Goal: Information Seeking & Learning: Check status

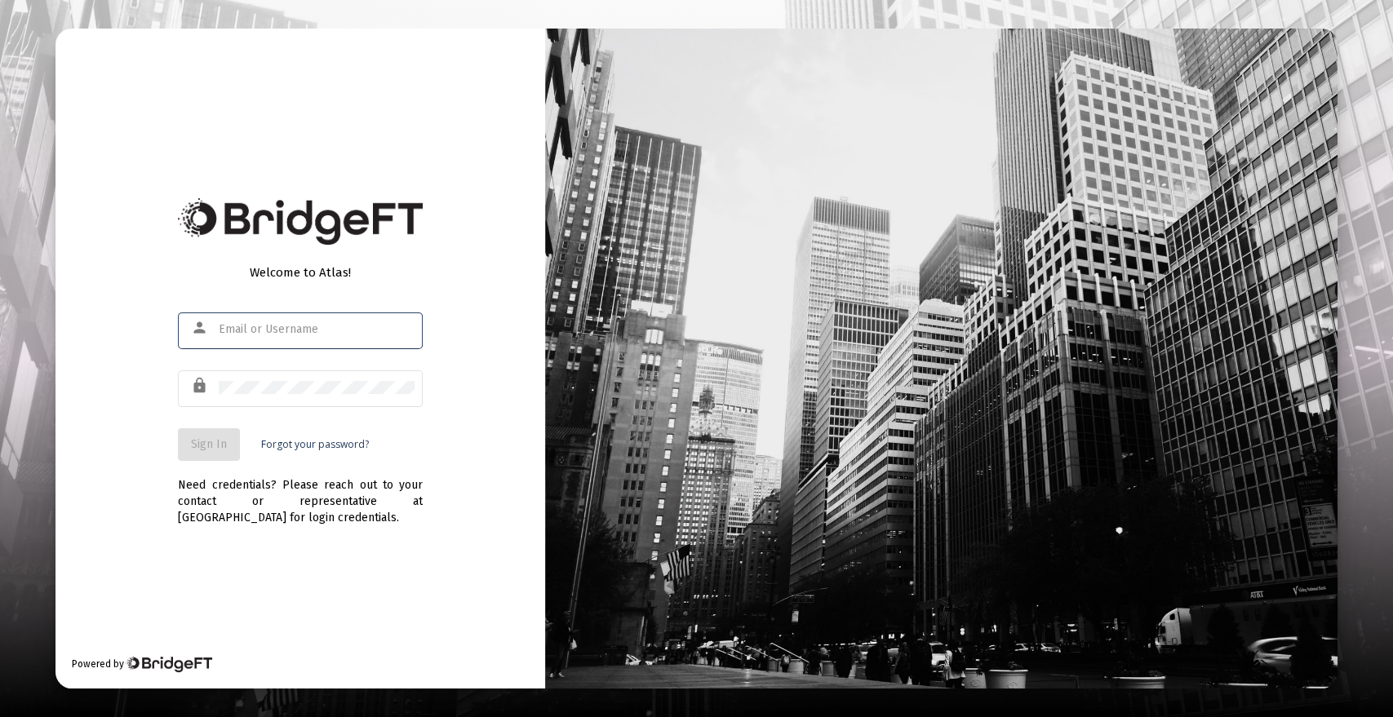
type input "[PERSON_NAME][EMAIL_ADDRESS][DOMAIN_NAME]"
click at [213, 445] on span "Sign In" at bounding box center [209, 444] width 36 height 14
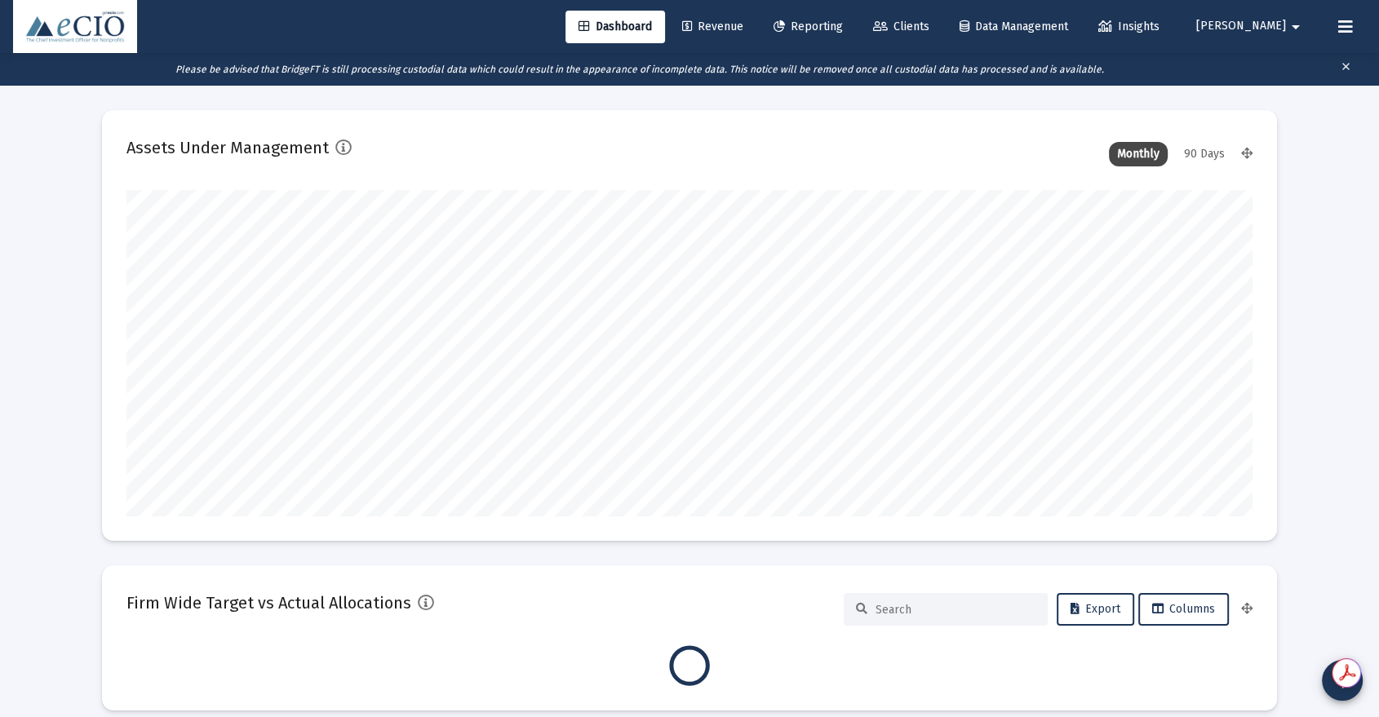
type input "[DATE]"
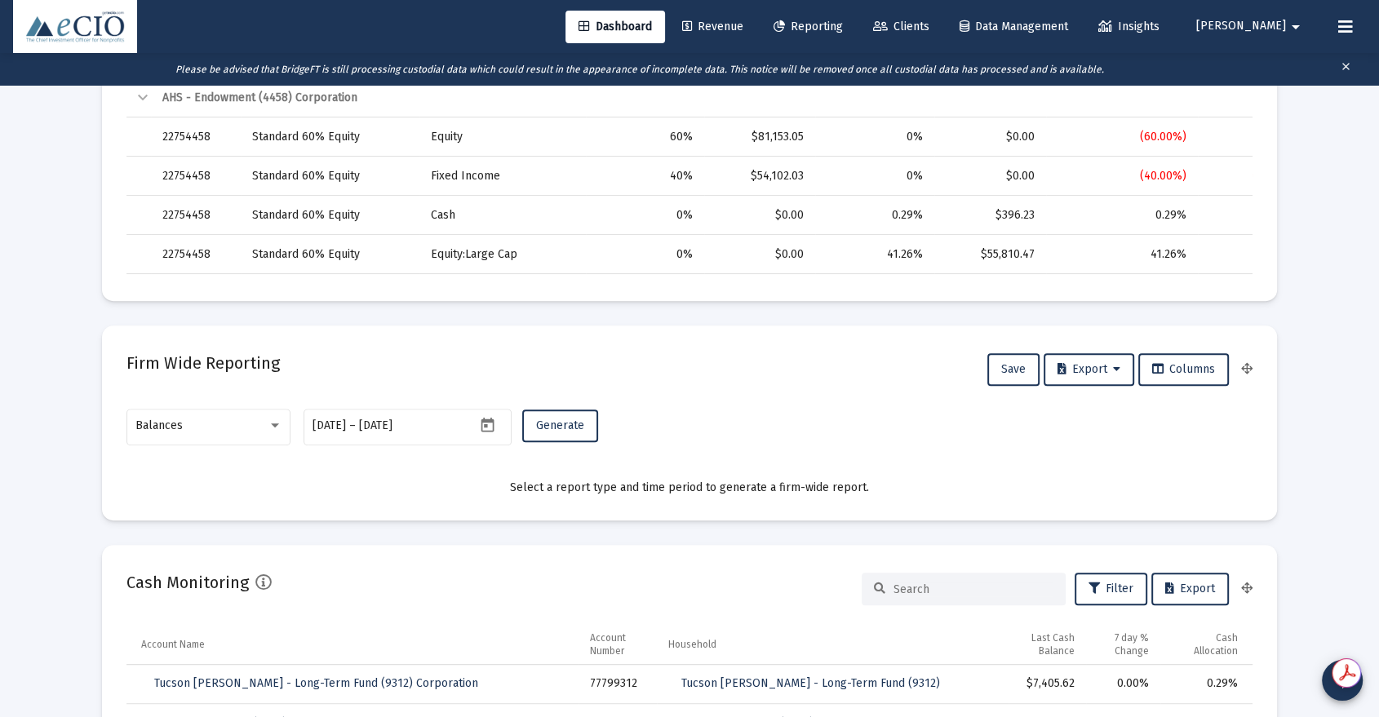
scroll to position [785, 0]
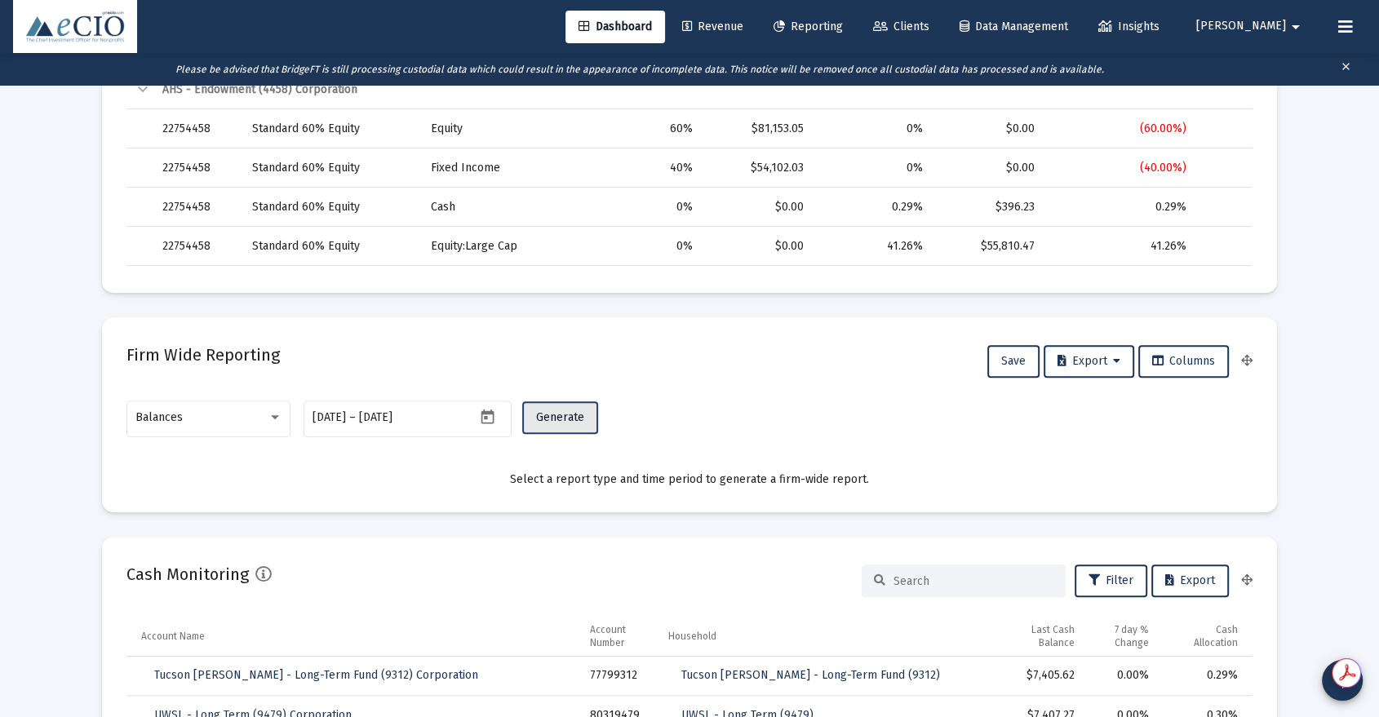
click at [555, 421] on span "Generate" at bounding box center [560, 417] width 48 height 14
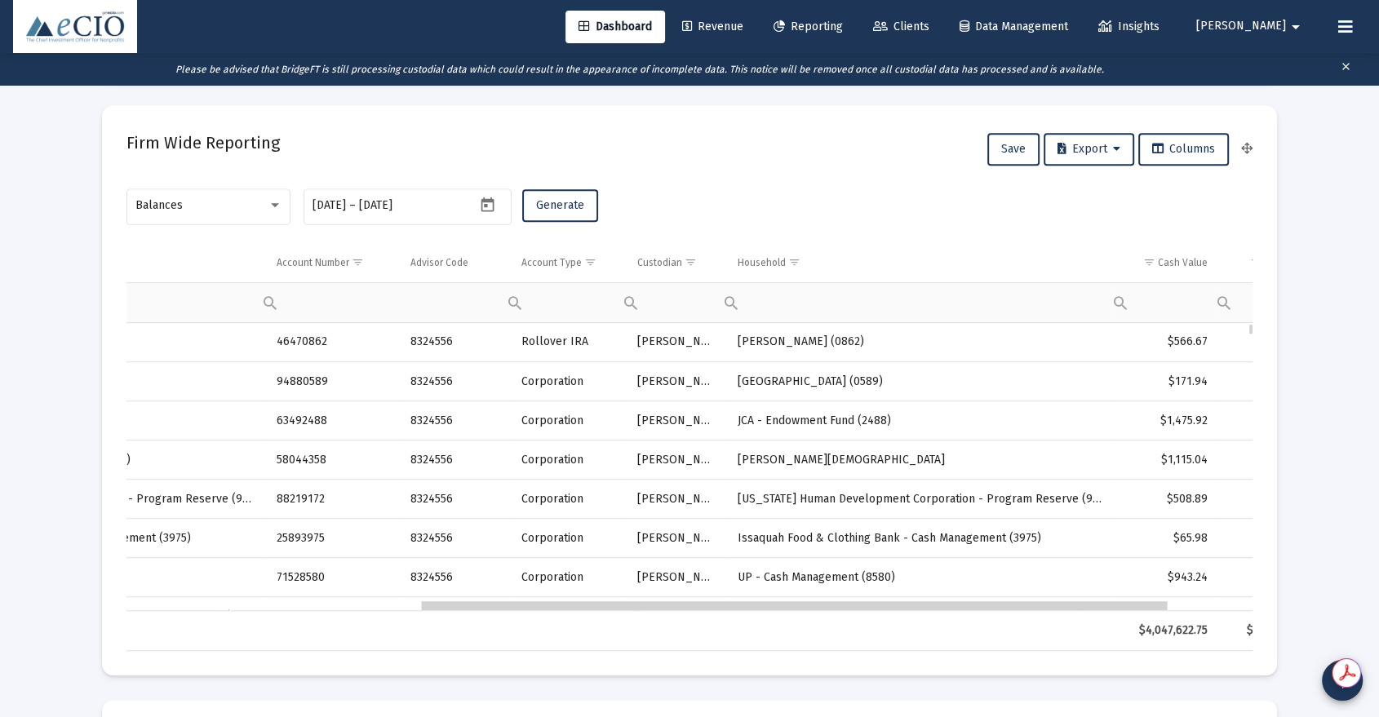
scroll to position [0, 0]
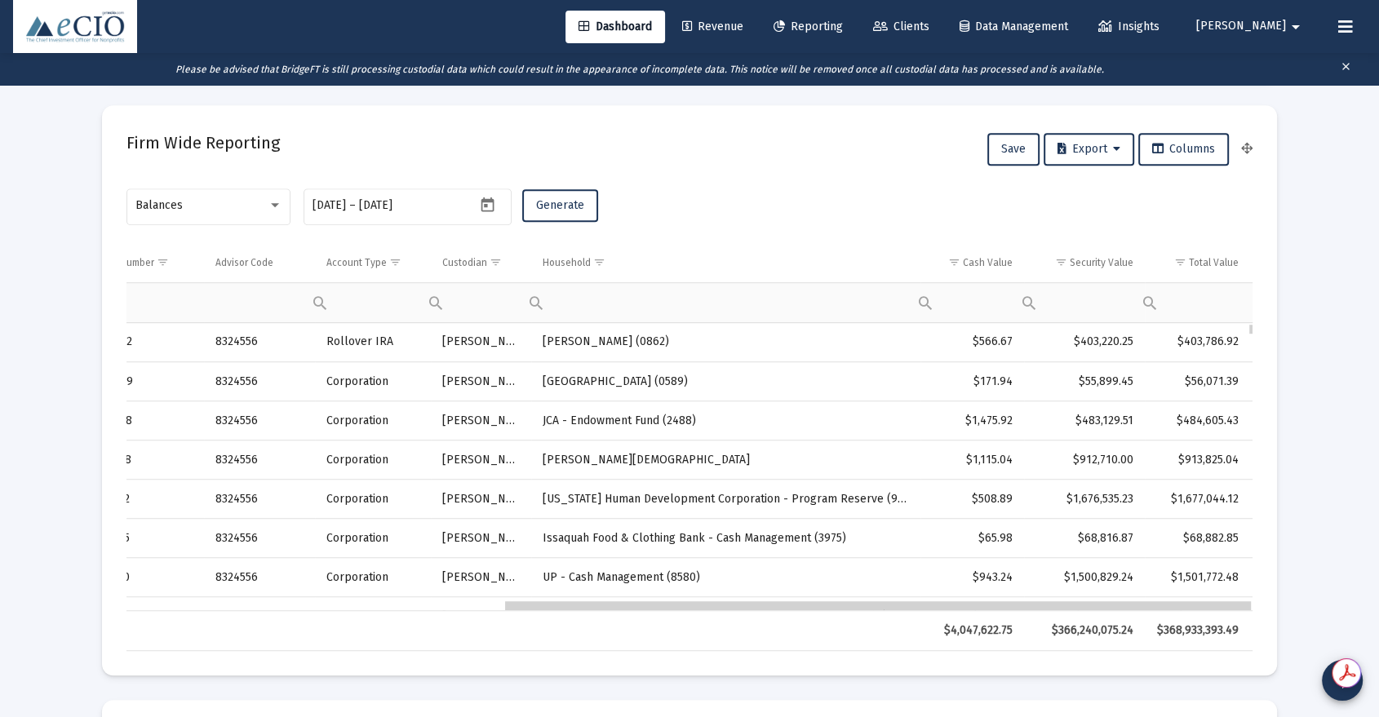
drag, startPoint x: 567, startPoint y: 607, endPoint x: 1085, endPoint y: 609, distance: 518.1
click at [1085, 610] on div "$4,047,622.75 $366,240,075.24 $368,933,393.49" at bounding box center [689, 630] width 1126 height 41
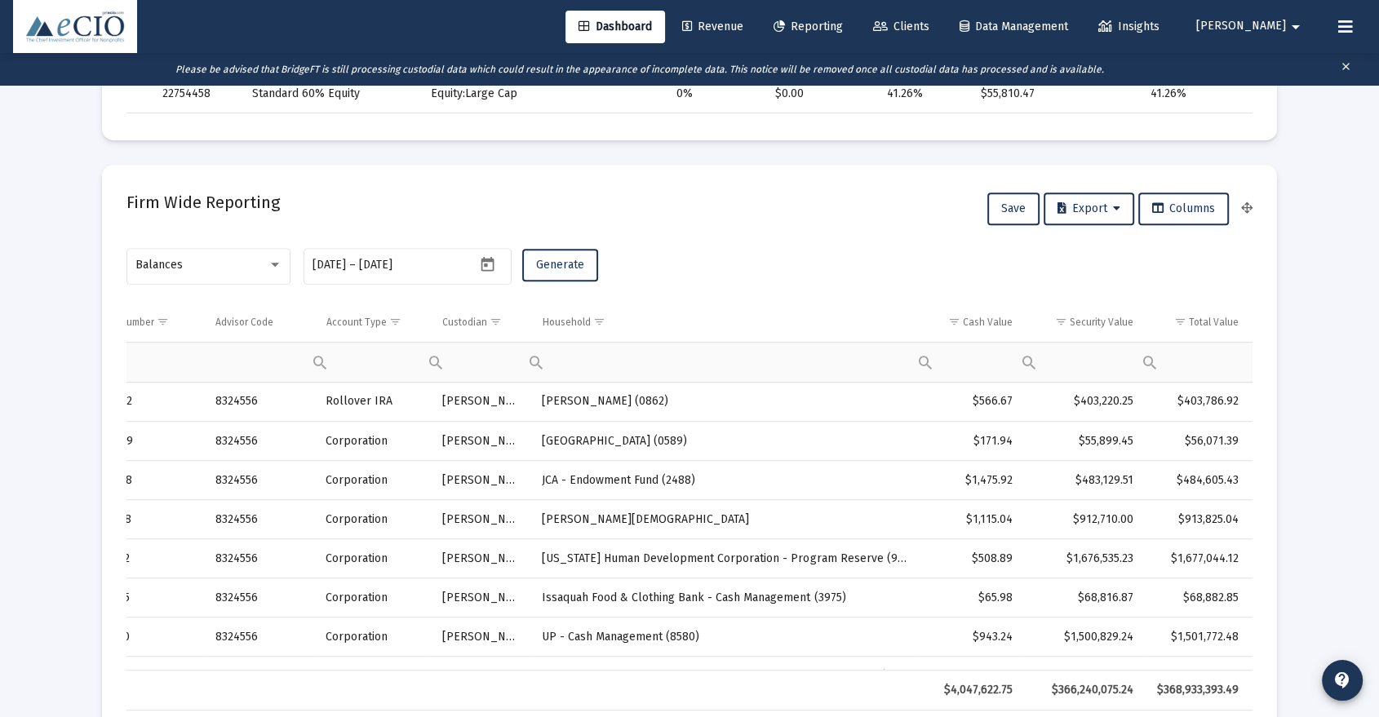
scroll to position [937, 0]
click at [174, 269] on span "Balances" at bounding box center [158, 266] width 47 height 14
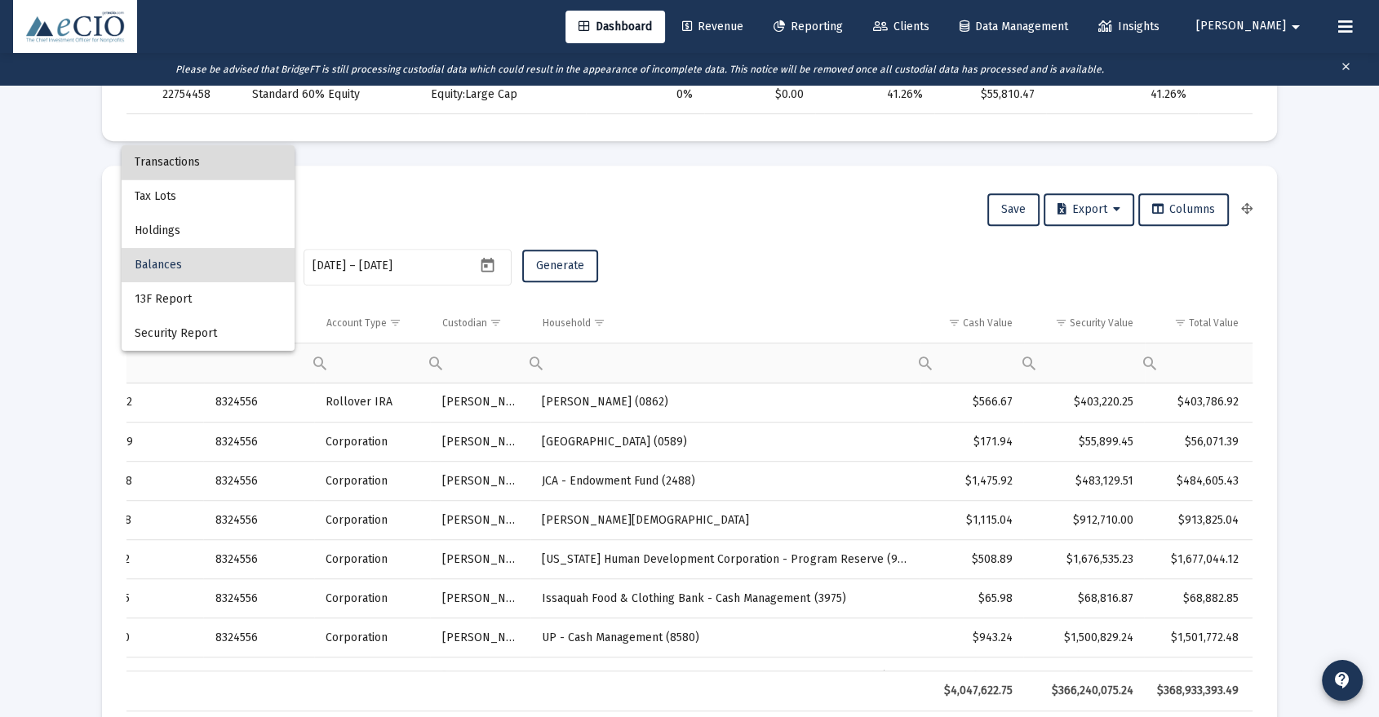
click at [191, 167] on span "Transactions" at bounding box center [208, 162] width 147 height 34
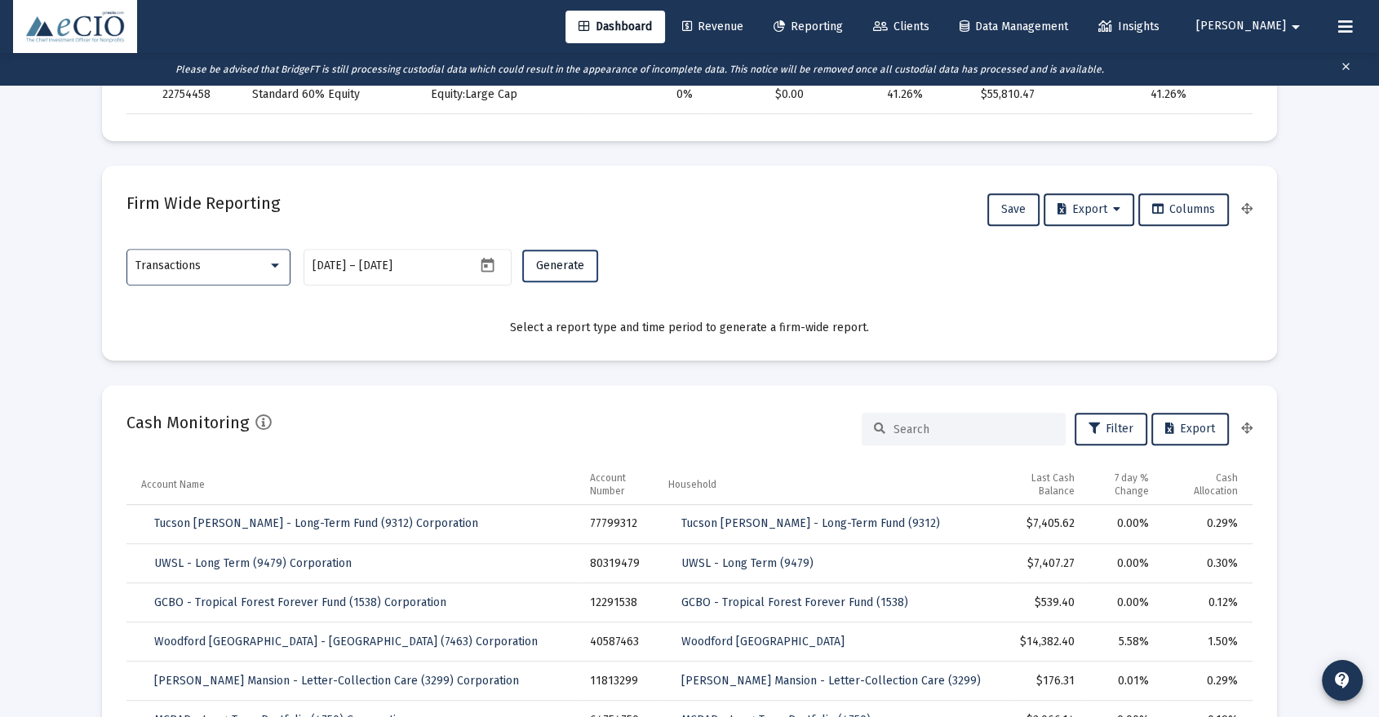
click at [526, 264] on button "Generate" at bounding box center [560, 266] width 76 height 33
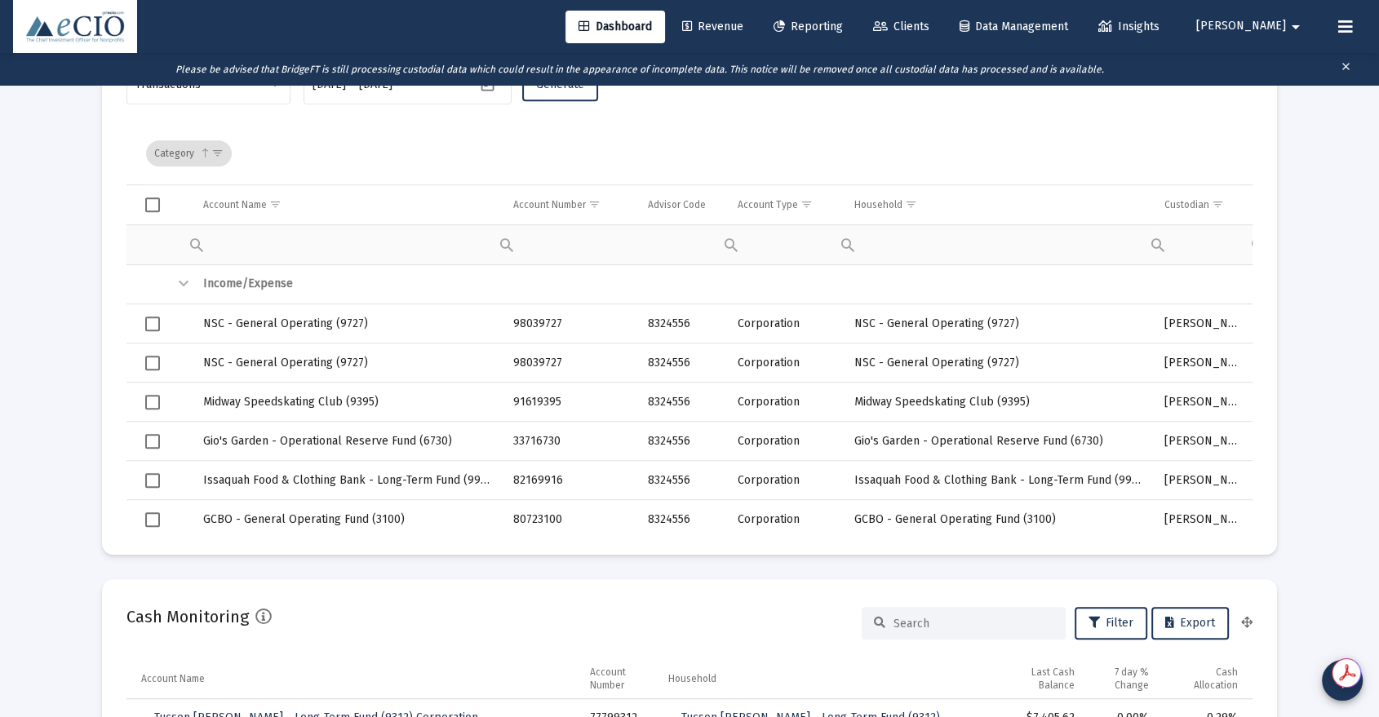
scroll to position [0, 0]
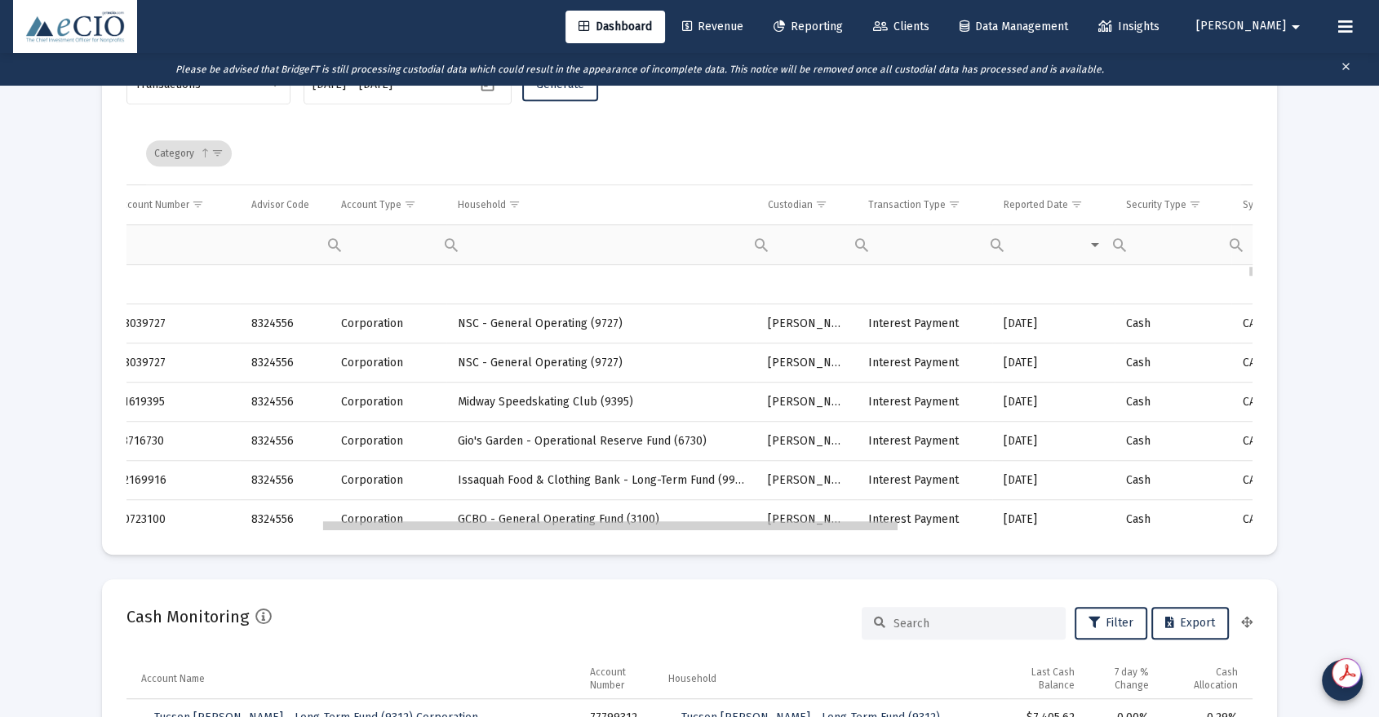
drag, startPoint x: 674, startPoint y: 529, endPoint x: 884, endPoint y: 534, distance: 209.8
click at [948, 201] on span "Show filter options for column 'Transaction Type'" at bounding box center [954, 204] width 12 height 12
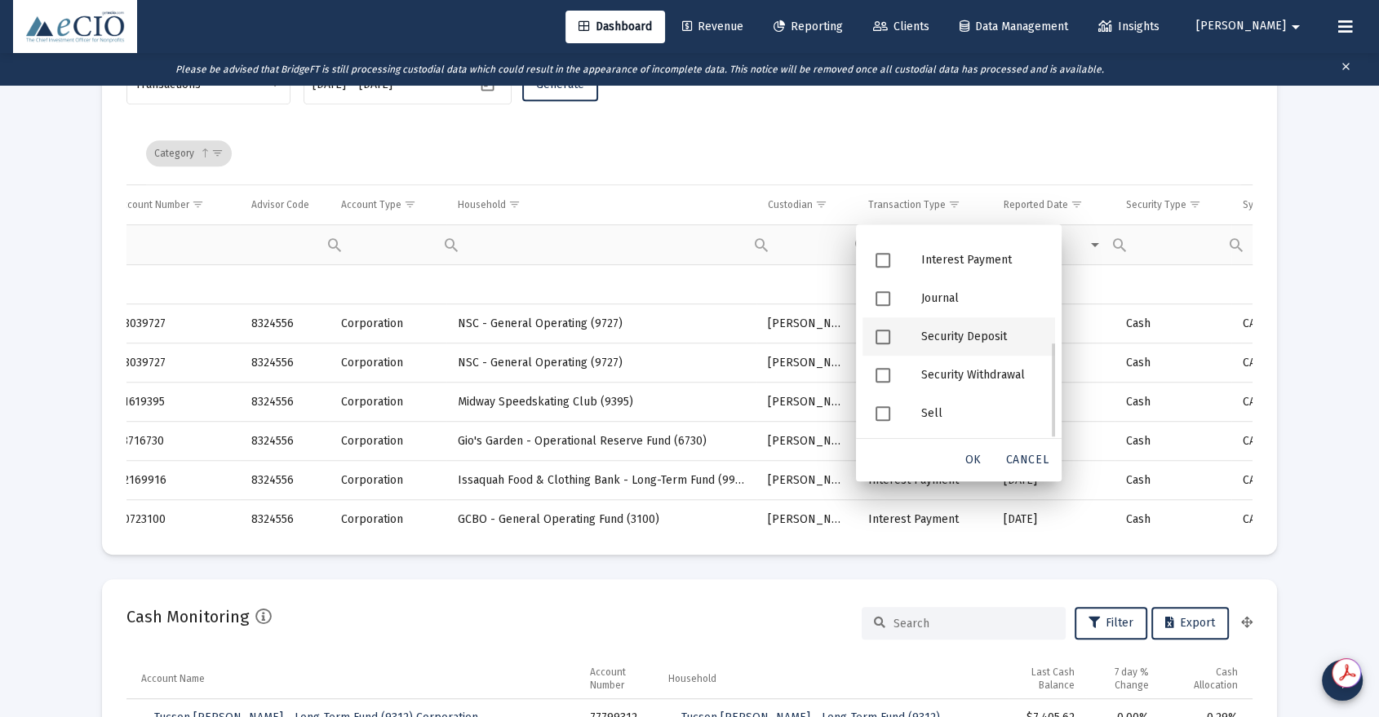
click at [933, 341] on div "Security Deposit" at bounding box center [981, 336] width 147 height 38
click at [973, 459] on span "OK" at bounding box center [973, 460] width 16 height 14
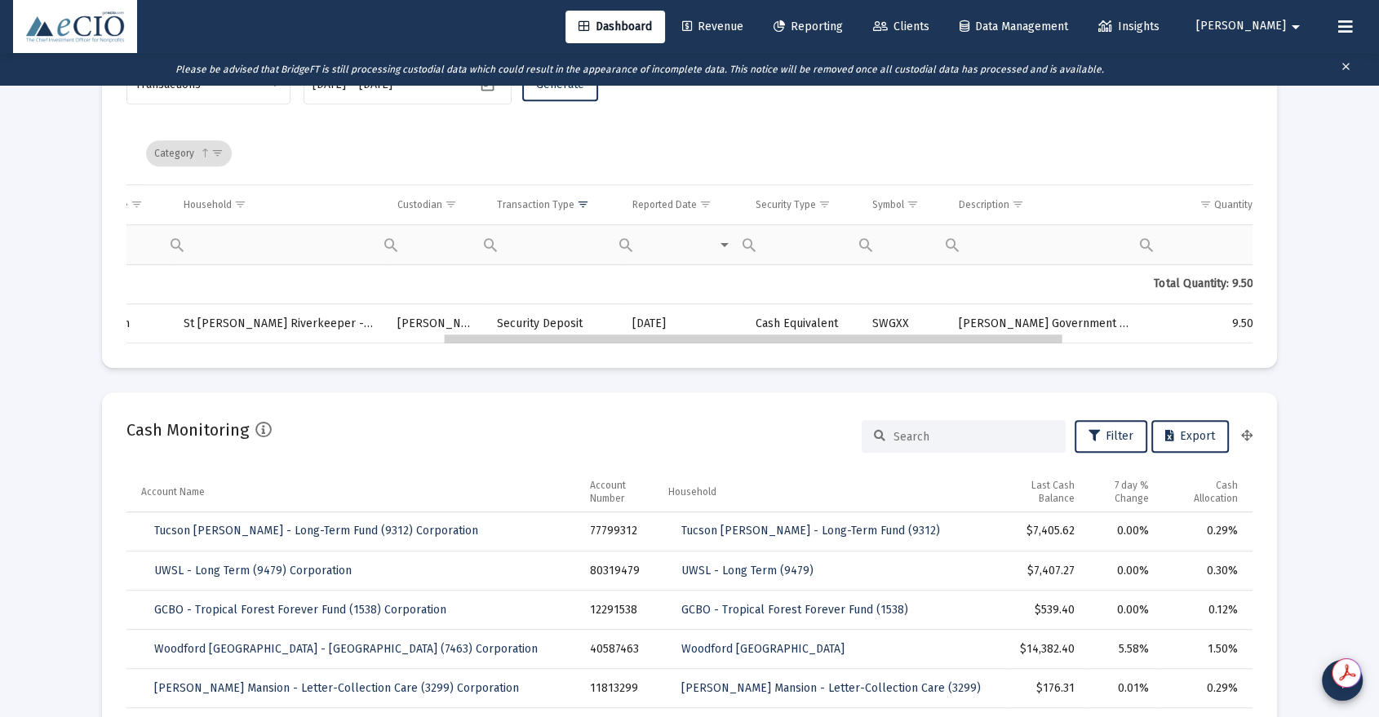
drag, startPoint x: 799, startPoint y: 340, endPoint x: 905, endPoint y: 343, distance: 106.1
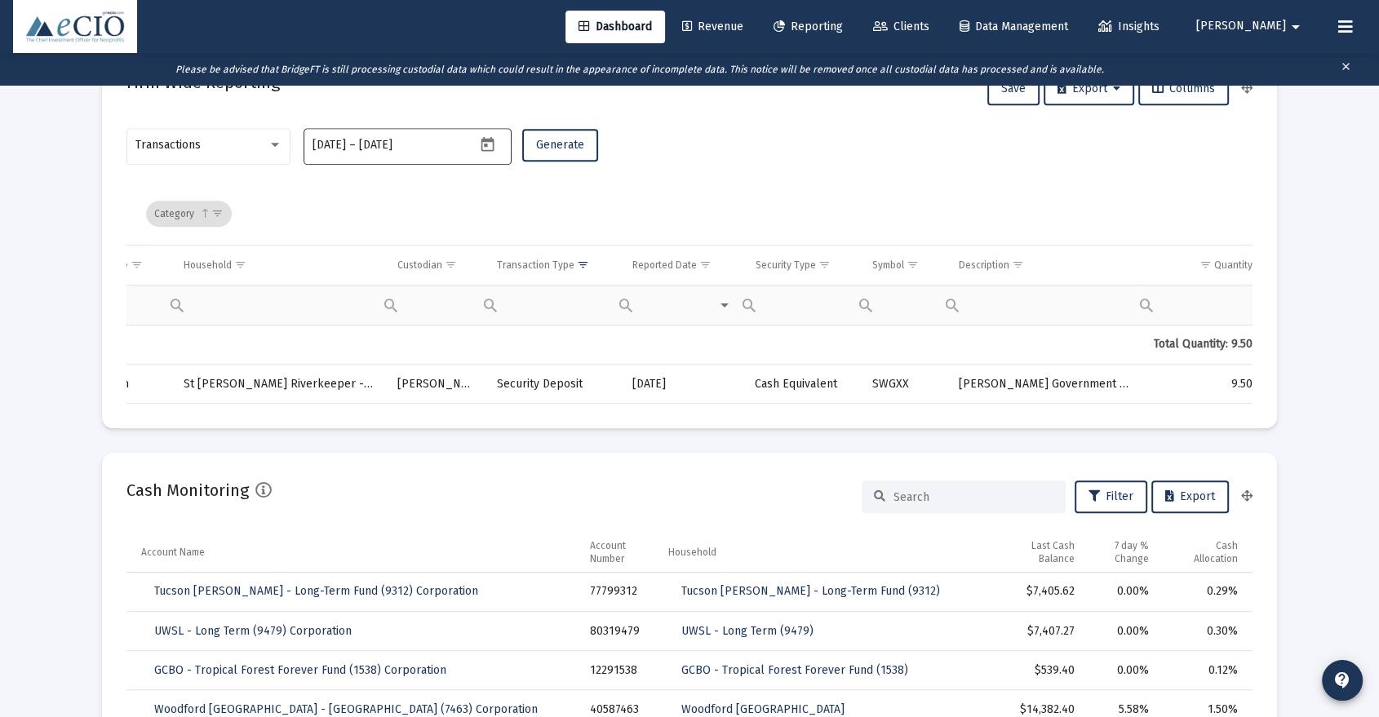
click at [380, 150] on input "[DATE]" at bounding box center [398, 145] width 78 height 13
click at [484, 147] on icon "Open calendar" at bounding box center [487, 144] width 17 height 17
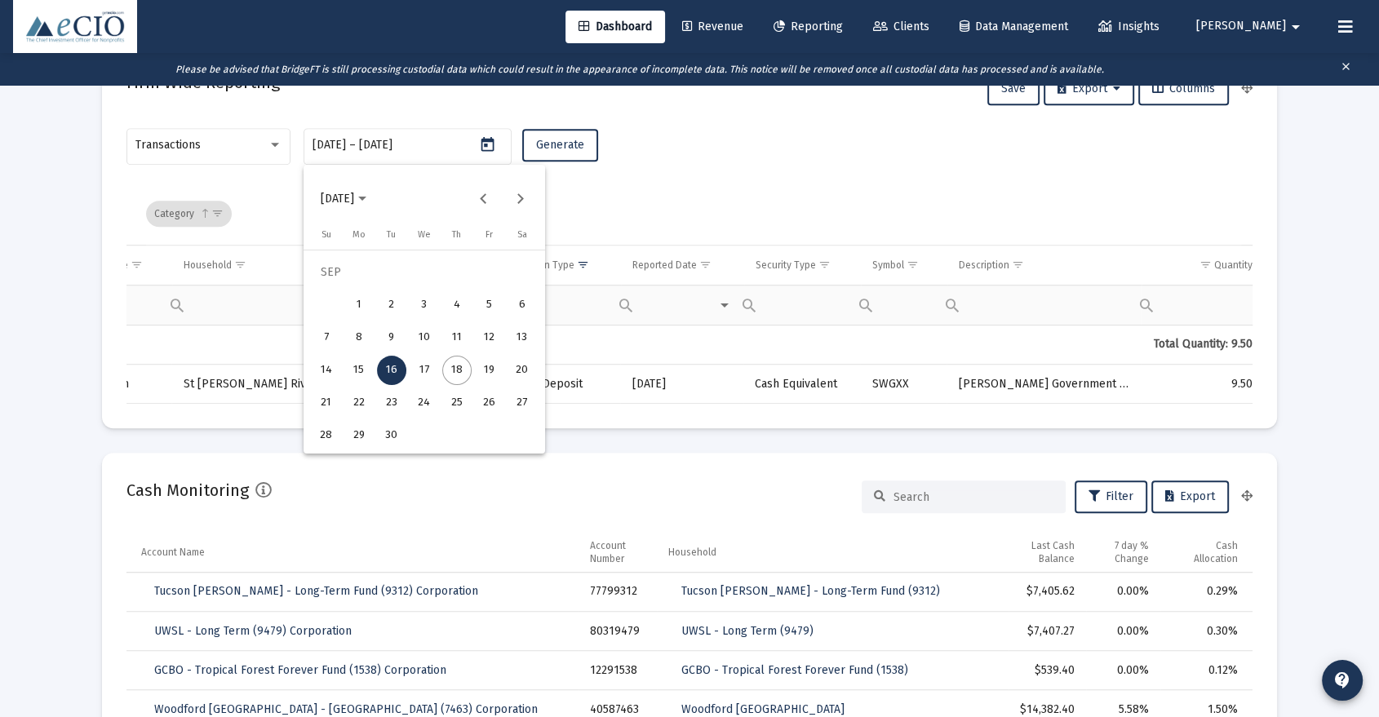
click at [460, 370] on div "18" at bounding box center [456, 370] width 29 height 29
type input "[DATE]"
click at [568, 143] on div at bounding box center [689, 358] width 1379 height 717
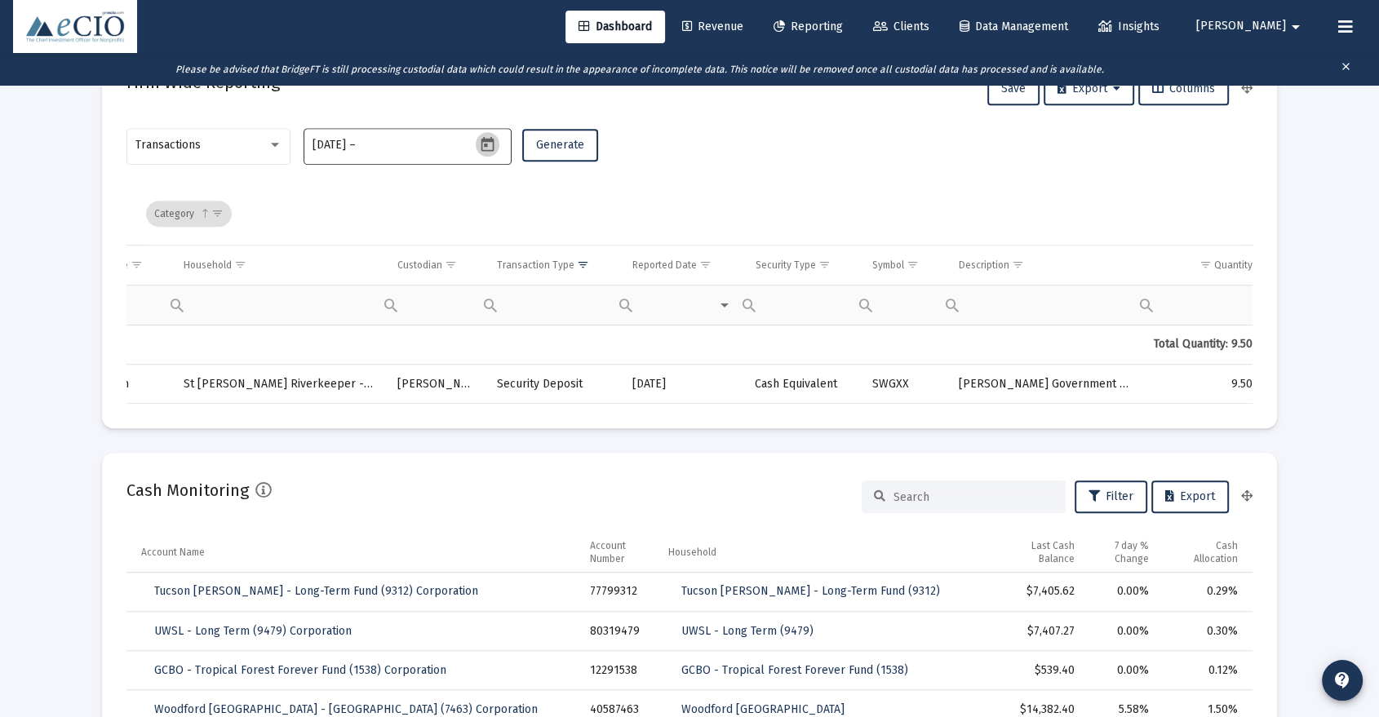
click at [483, 140] on icon "Open calendar" at bounding box center [487, 143] width 13 height 15
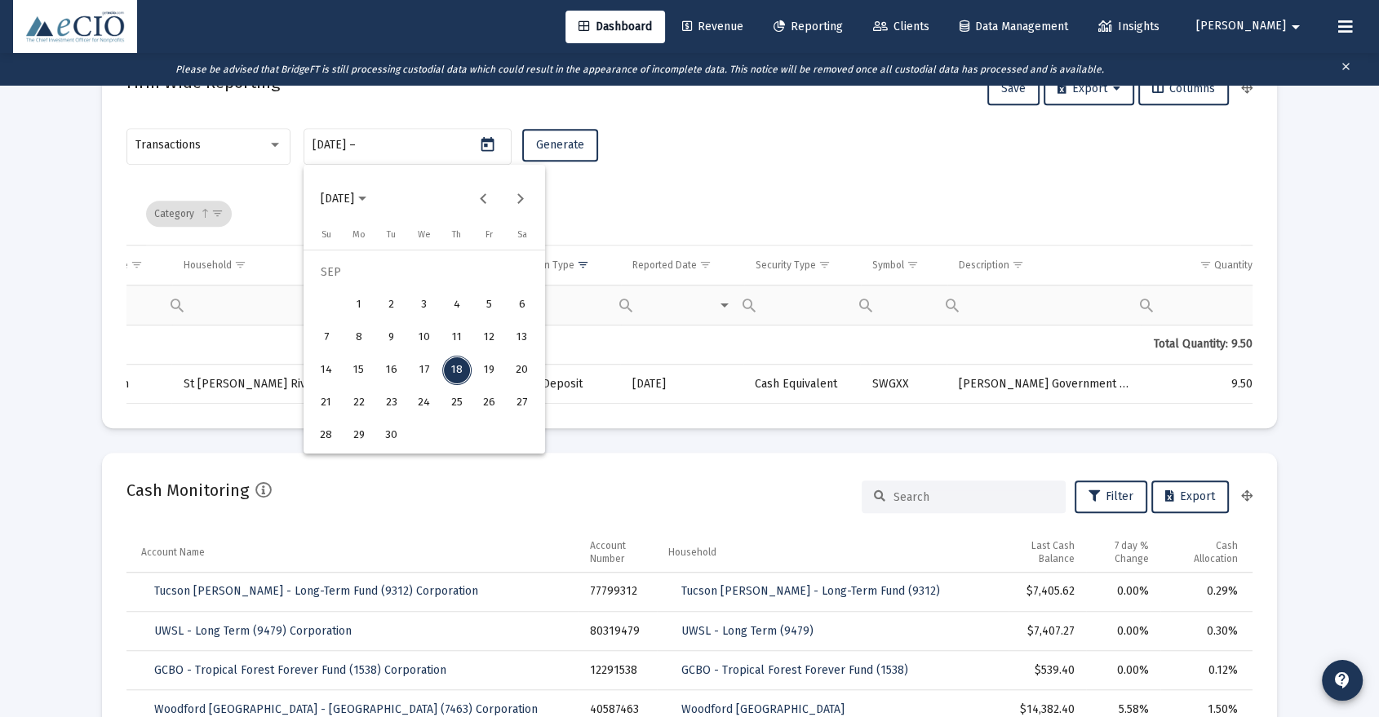
click at [422, 376] on div "17" at bounding box center [424, 370] width 29 height 29
type input "[DATE]"
click at [577, 147] on div at bounding box center [689, 358] width 1379 height 717
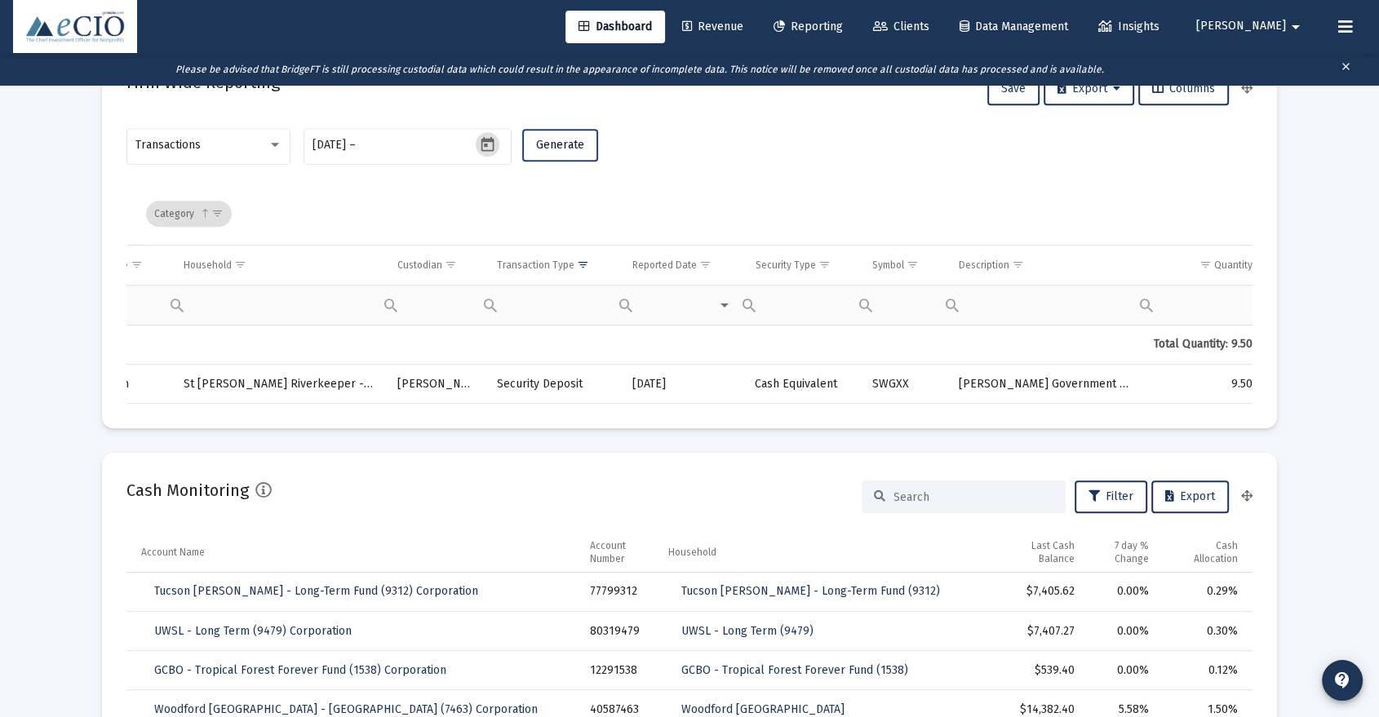
click at [551, 140] on span "Generate" at bounding box center [560, 145] width 48 height 14
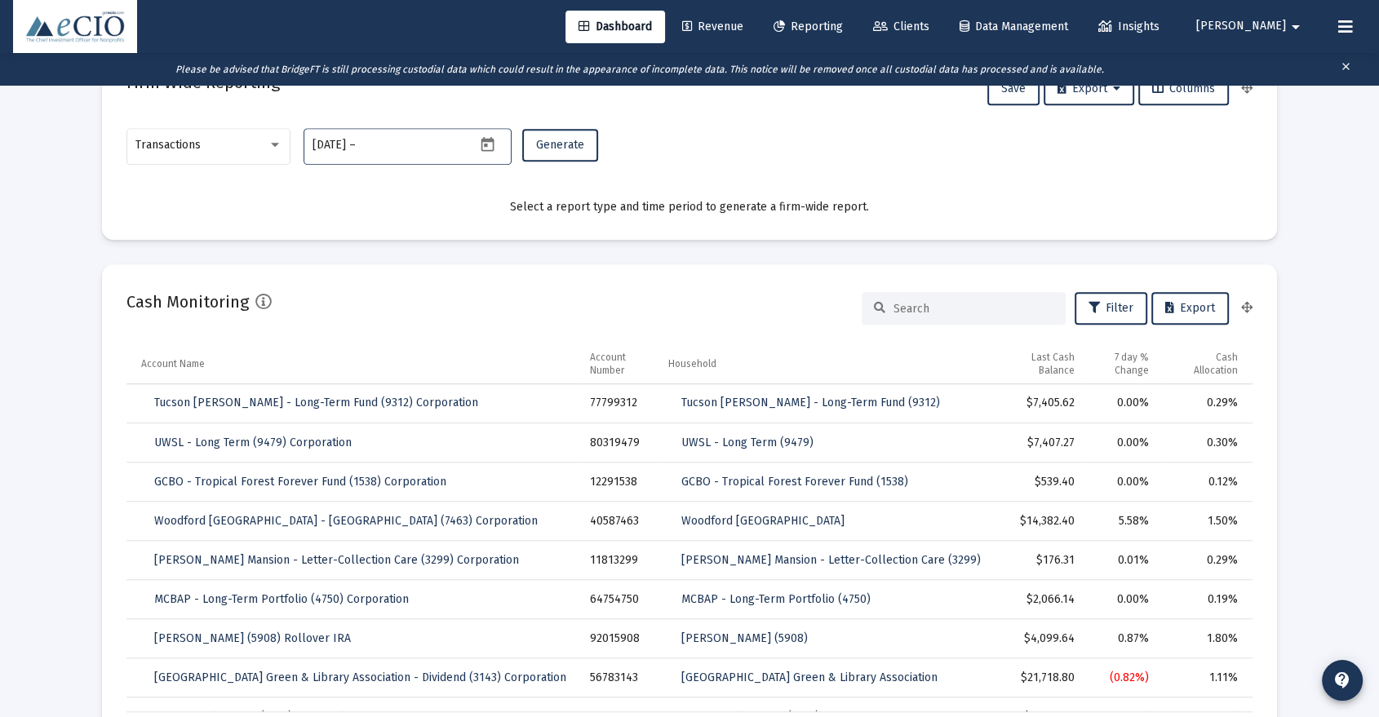
click at [437, 139] on input "text" at bounding box center [398, 145] width 78 height 13
click at [488, 136] on icon "Open calendar" at bounding box center [487, 144] width 17 height 17
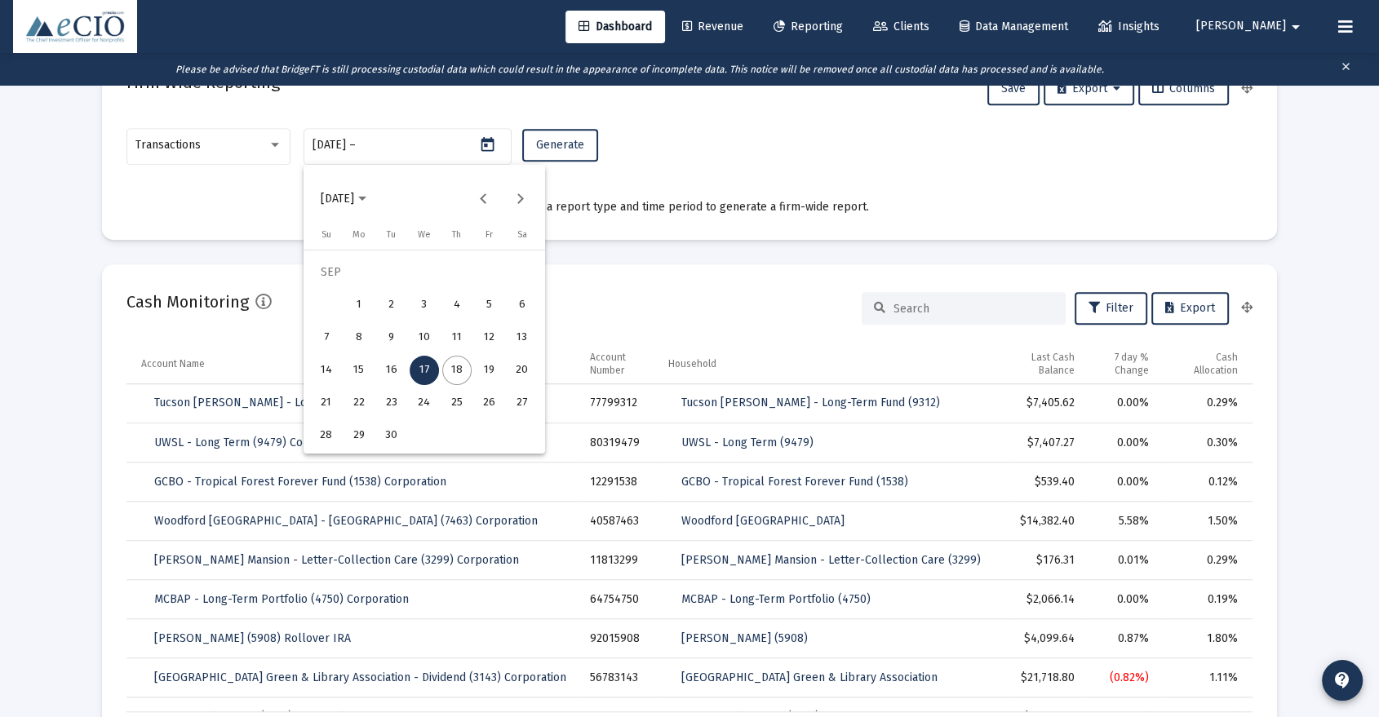
click at [423, 361] on div "17" at bounding box center [424, 370] width 29 height 29
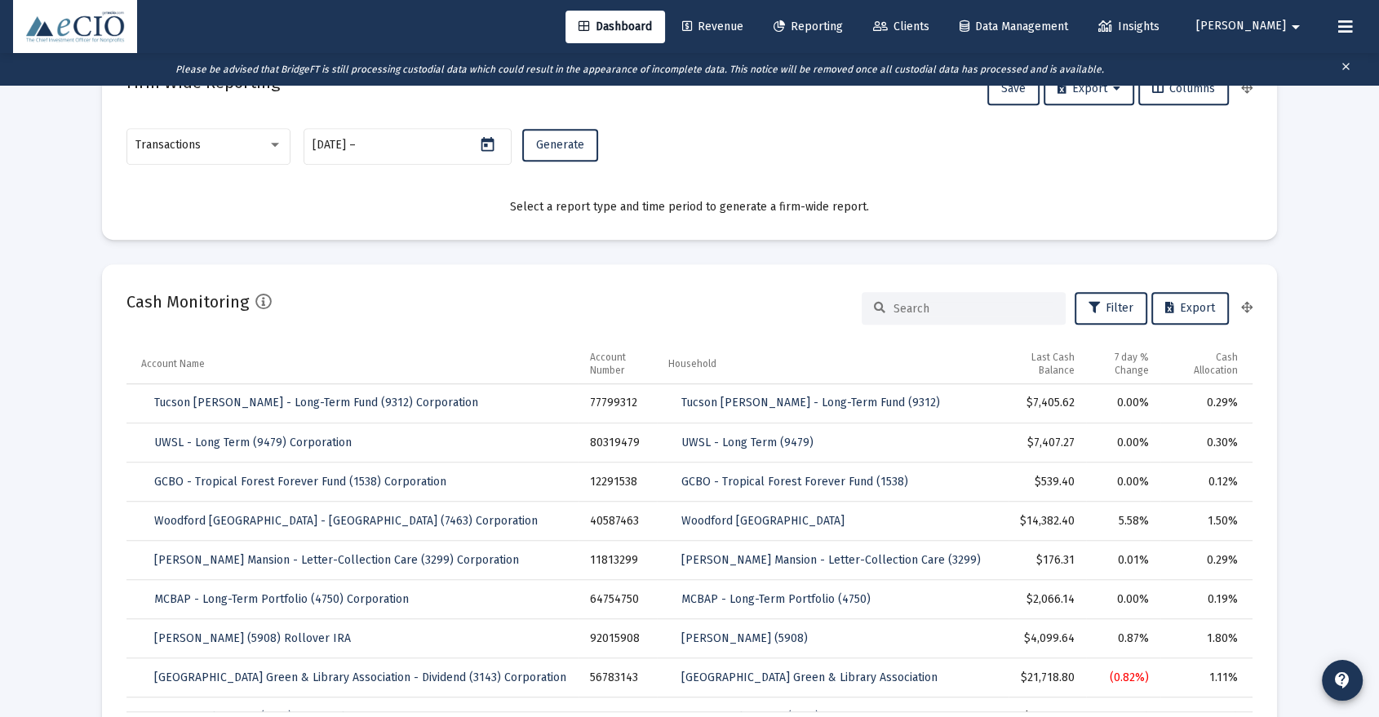
type input "[DATE]"
click at [573, 131] on button "Generate" at bounding box center [560, 145] width 76 height 33
click at [569, 136] on button "Generate" at bounding box center [560, 145] width 76 height 33
click at [457, 148] on div "[DATE] [DATE] – [DATE]" at bounding box center [393, 145] width 163 height 13
click at [494, 148] on icon "Open calendar" at bounding box center [487, 144] width 17 height 17
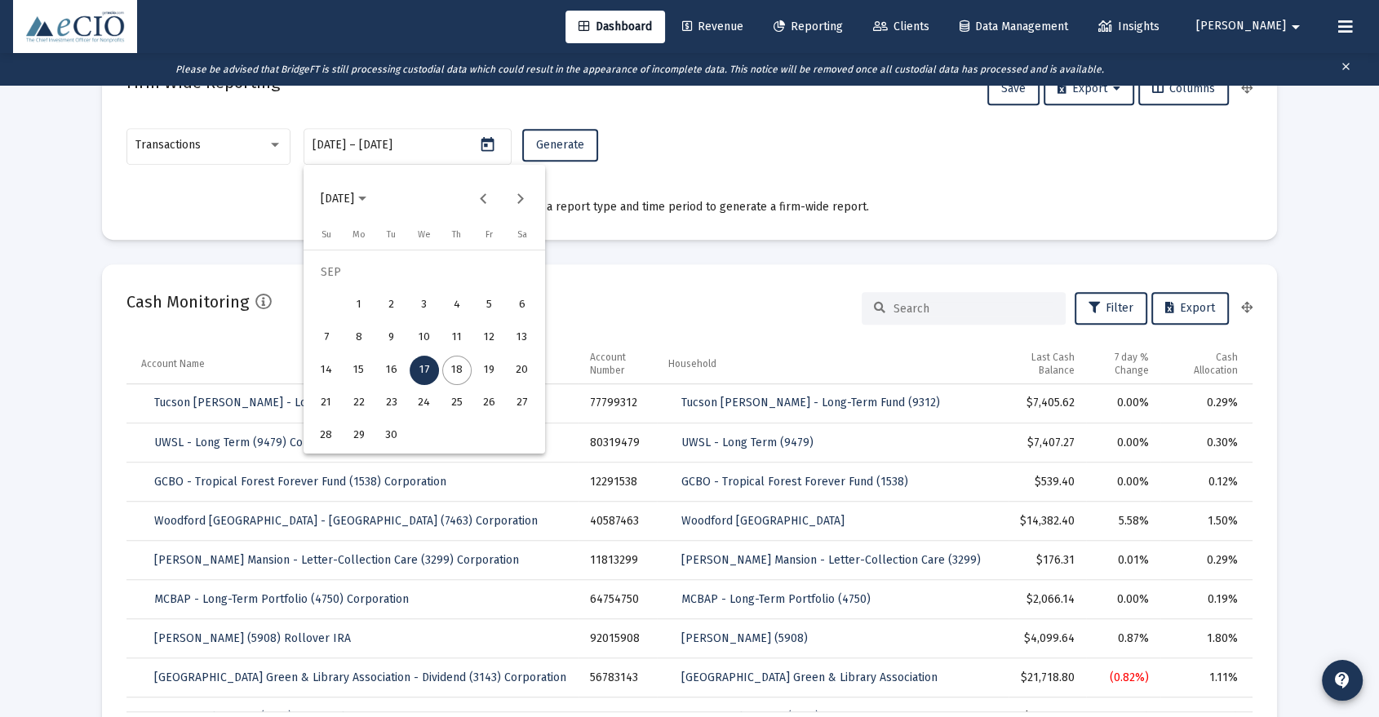
click at [449, 369] on div "18" at bounding box center [456, 370] width 29 height 29
type input "[DATE]"
click at [356, 139] on div at bounding box center [689, 358] width 1379 height 717
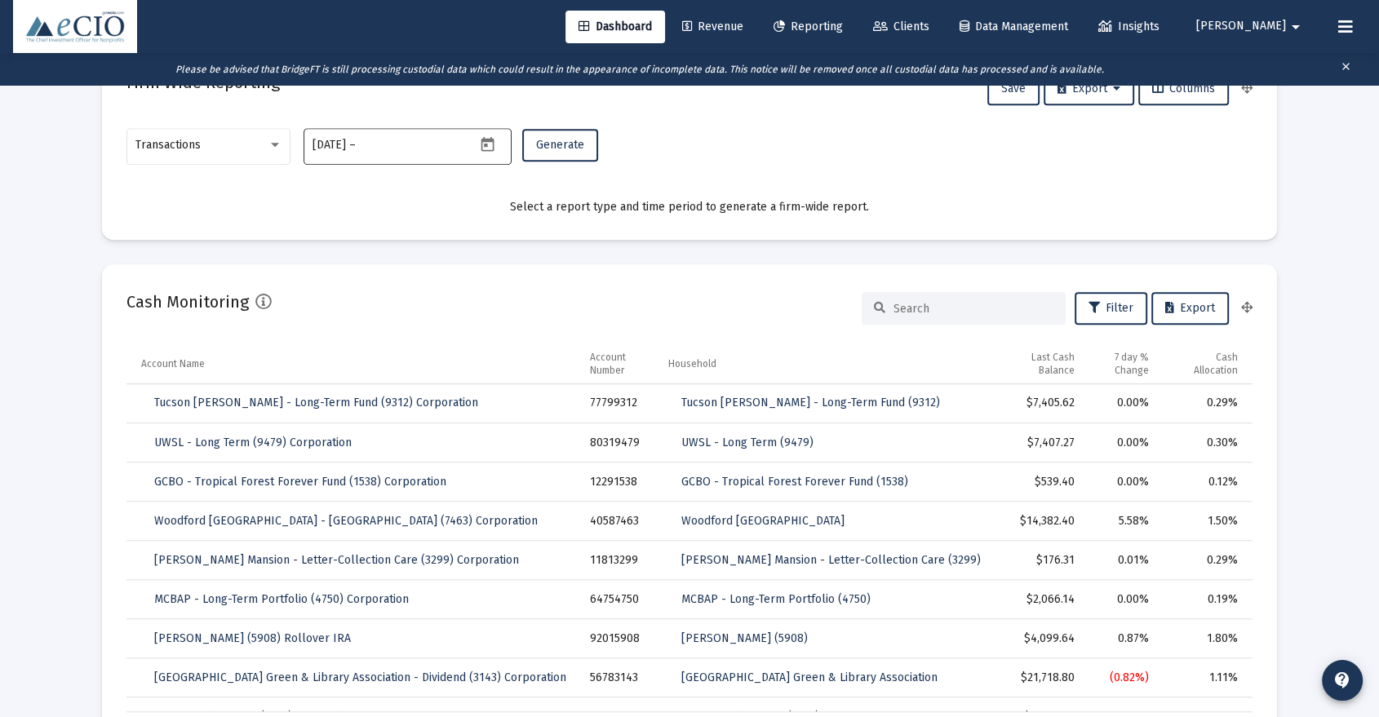
click at [354, 137] on div "[DATE] [DATE] –" at bounding box center [393, 145] width 163 height 40
click at [490, 153] on icon "Open calendar" at bounding box center [487, 144] width 17 height 17
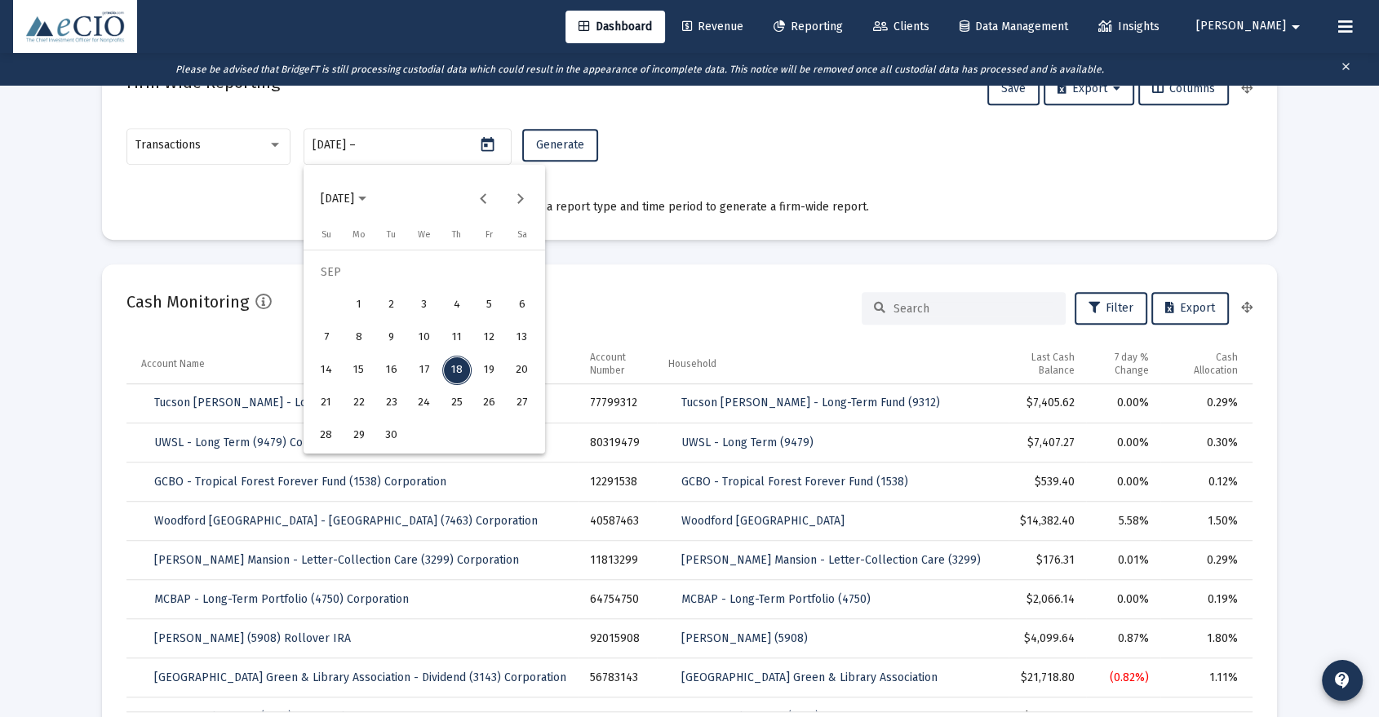
click at [460, 374] on div "18" at bounding box center [456, 370] width 29 height 29
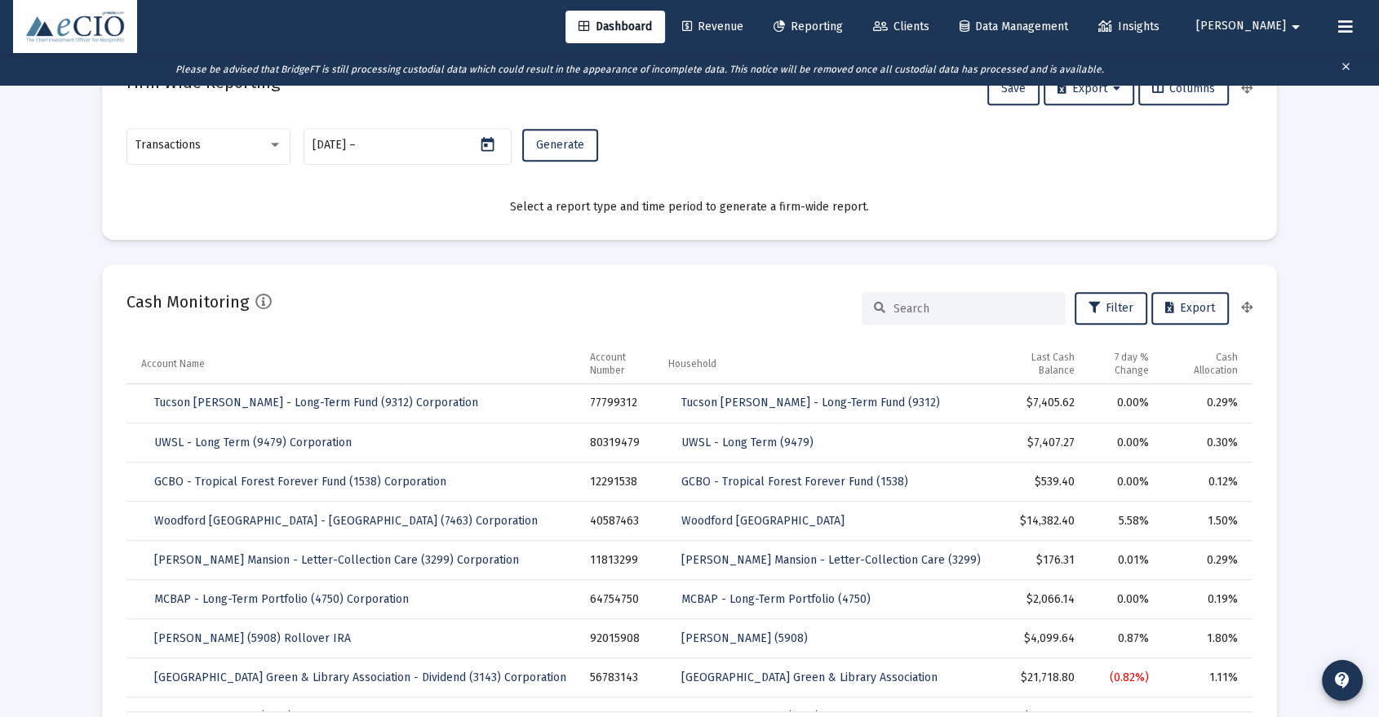
type input "[DATE]"
click at [346, 140] on input "[DATE]" at bounding box center [328, 145] width 33 height 13
type input "[DATE]"
click at [538, 143] on span "Generate" at bounding box center [560, 145] width 48 height 14
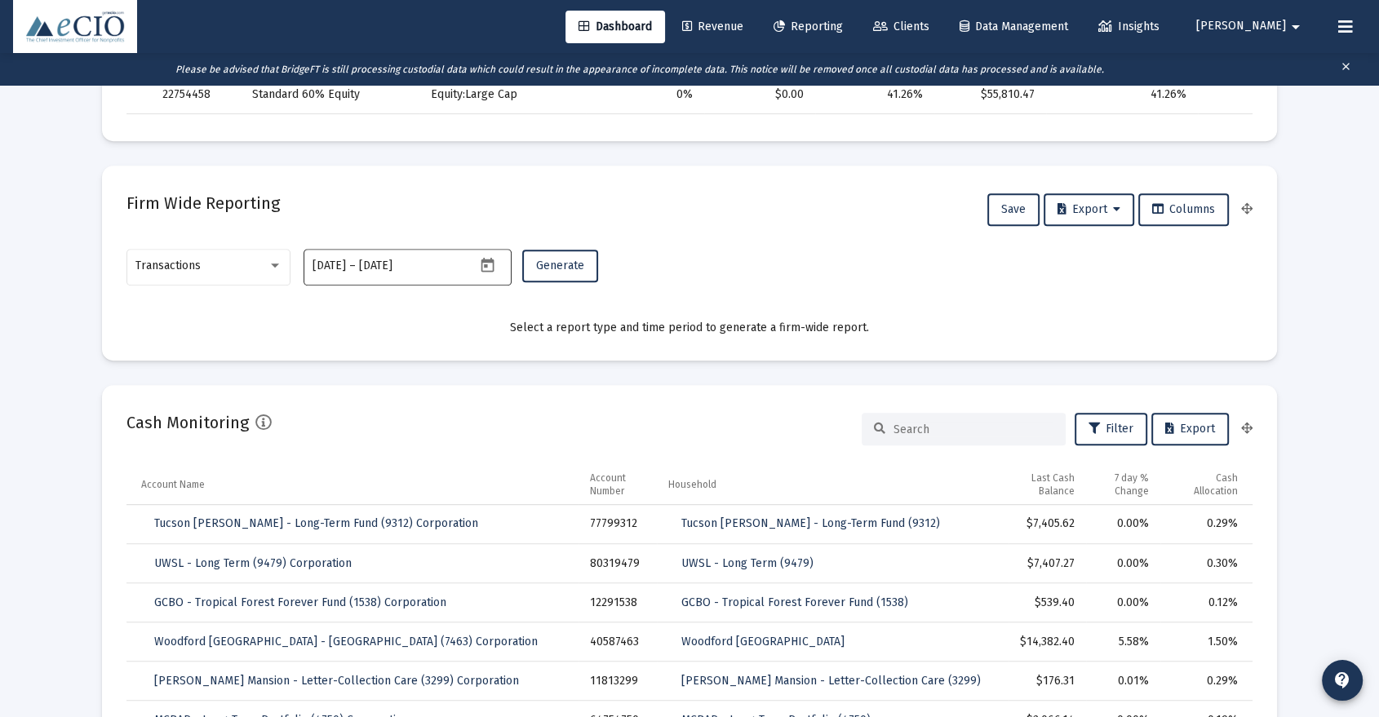
click at [411, 268] on input "[DATE]" at bounding box center [398, 265] width 78 height 13
click at [488, 264] on icon "Open calendar" at bounding box center [487, 265] width 17 height 17
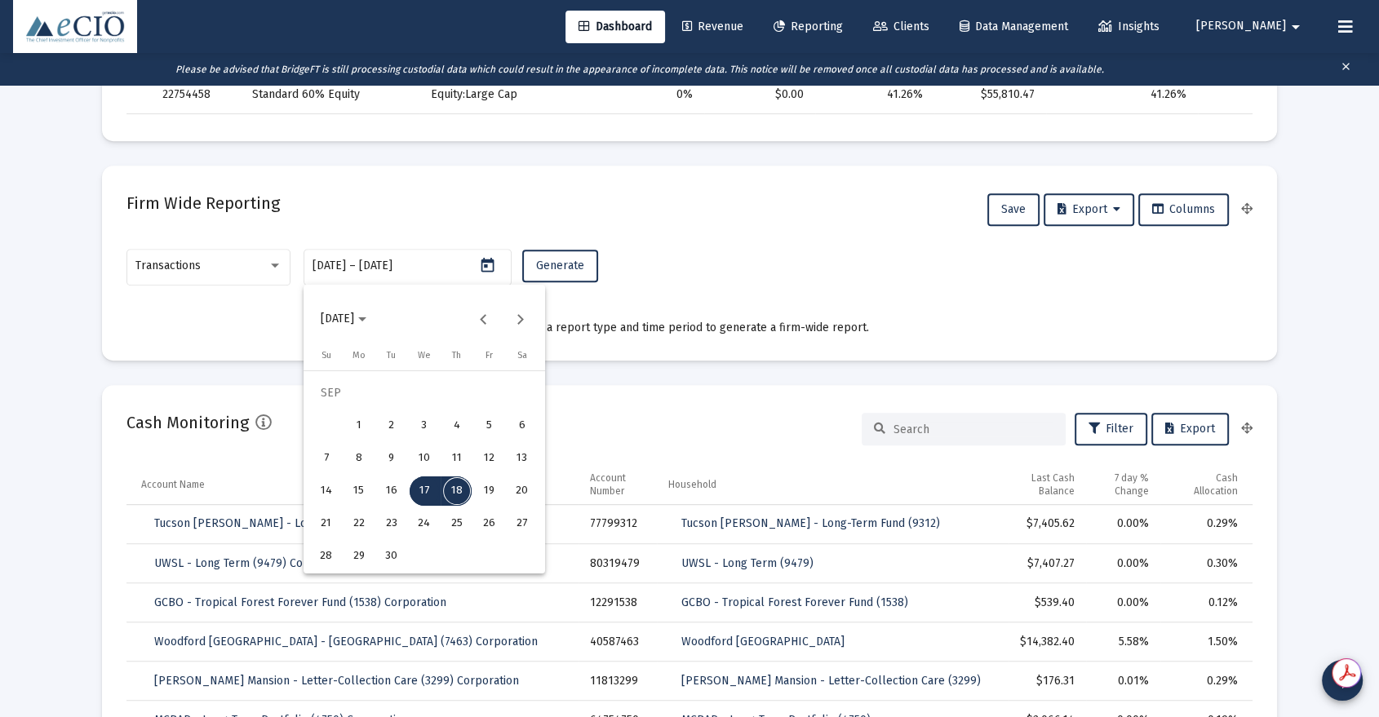
click at [428, 486] on div "17" at bounding box center [424, 490] width 29 height 29
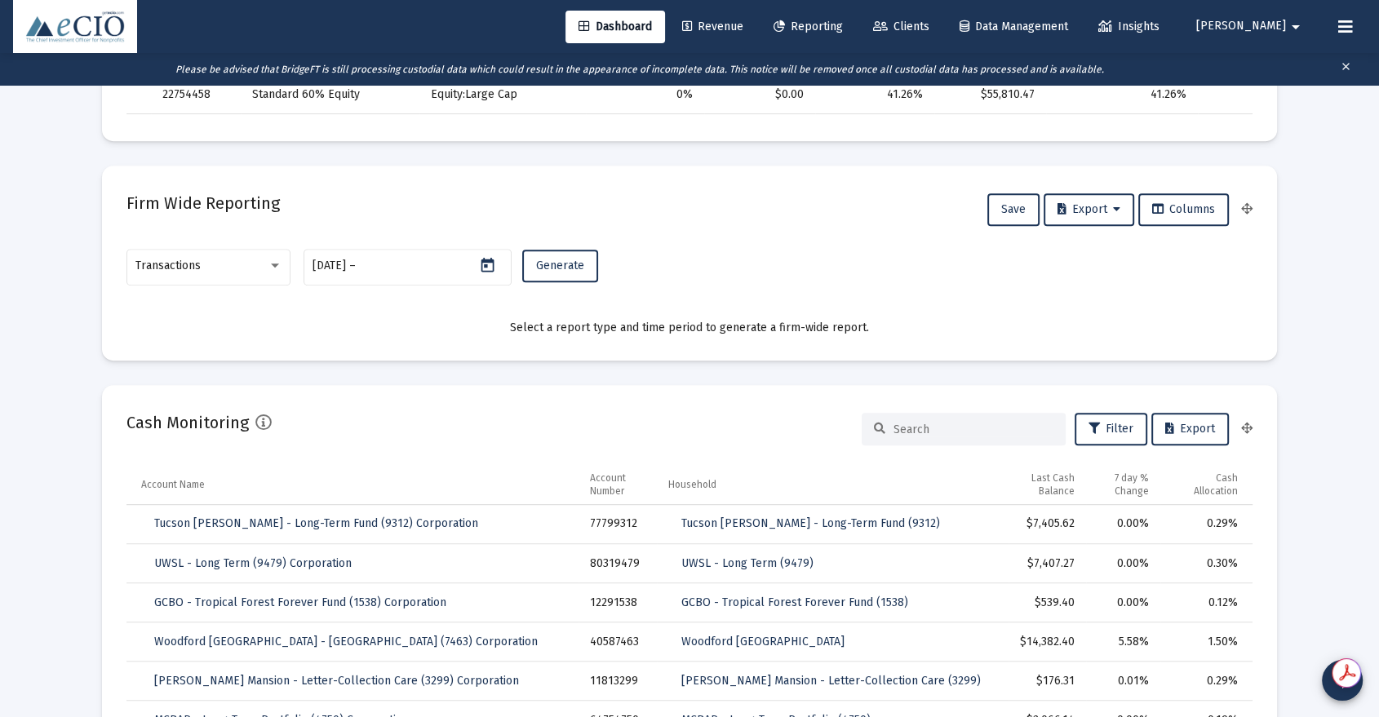
type input "[DATE]"
click at [553, 257] on button "Generate" at bounding box center [560, 266] width 76 height 33
click at [485, 261] on icon "Open calendar" at bounding box center [487, 264] width 13 height 15
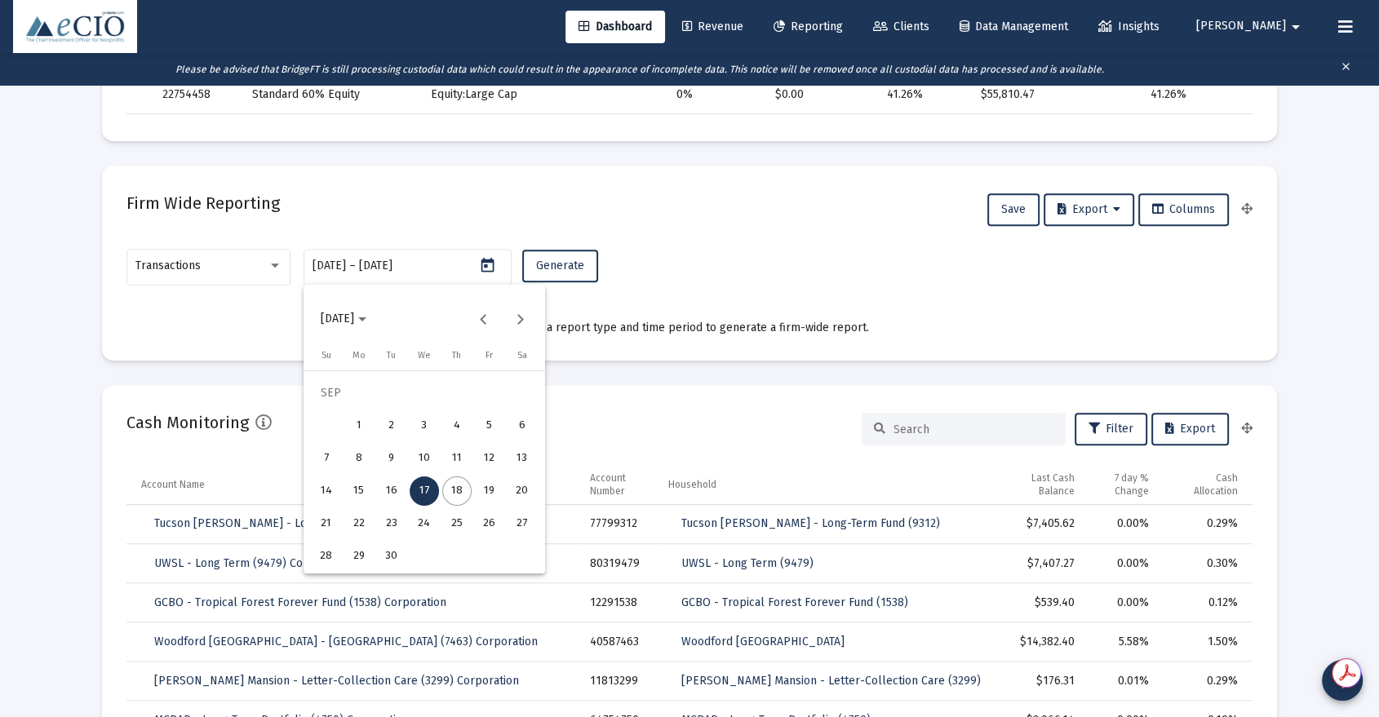
click at [392, 488] on div "16" at bounding box center [391, 490] width 29 height 29
type input "[DATE]"
click at [392, 488] on div "16" at bounding box center [391, 490] width 29 height 29
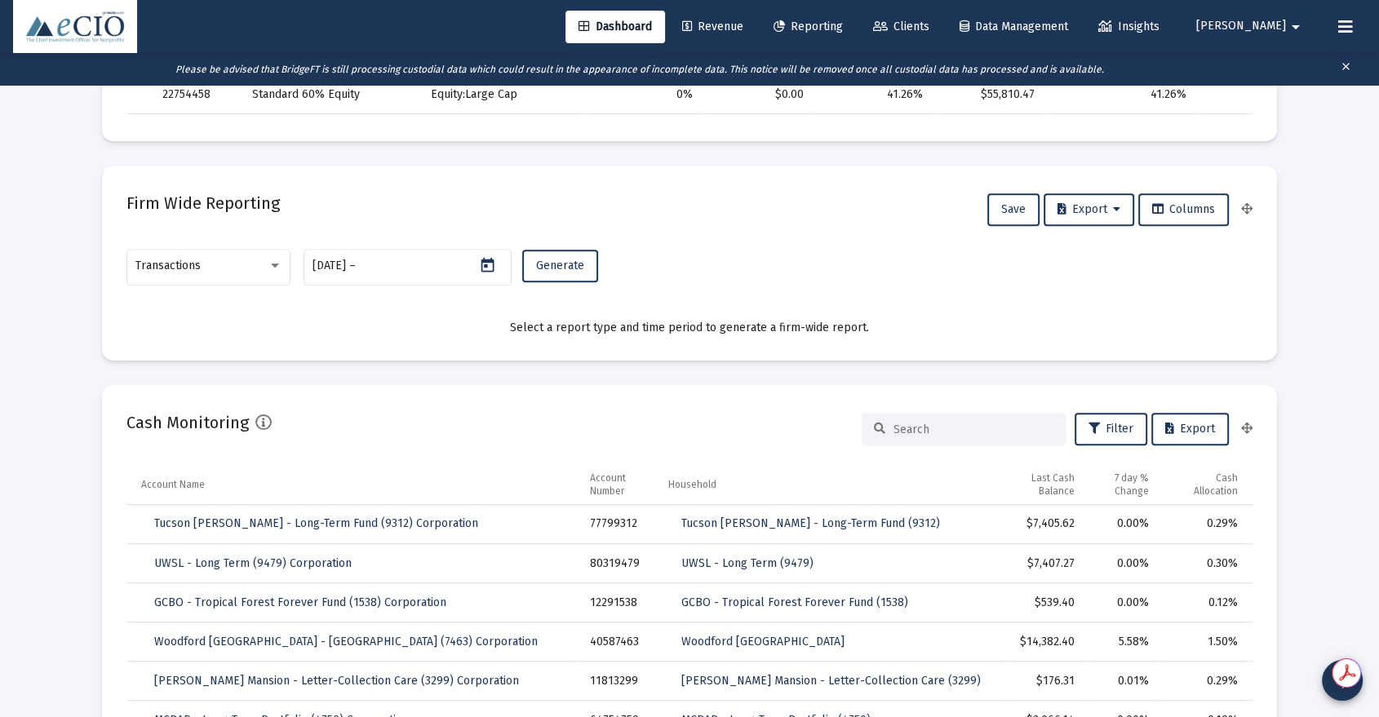
type input "[DATE]"
click at [556, 268] on span "Generate" at bounding box center [560, 266] width 48 height 14
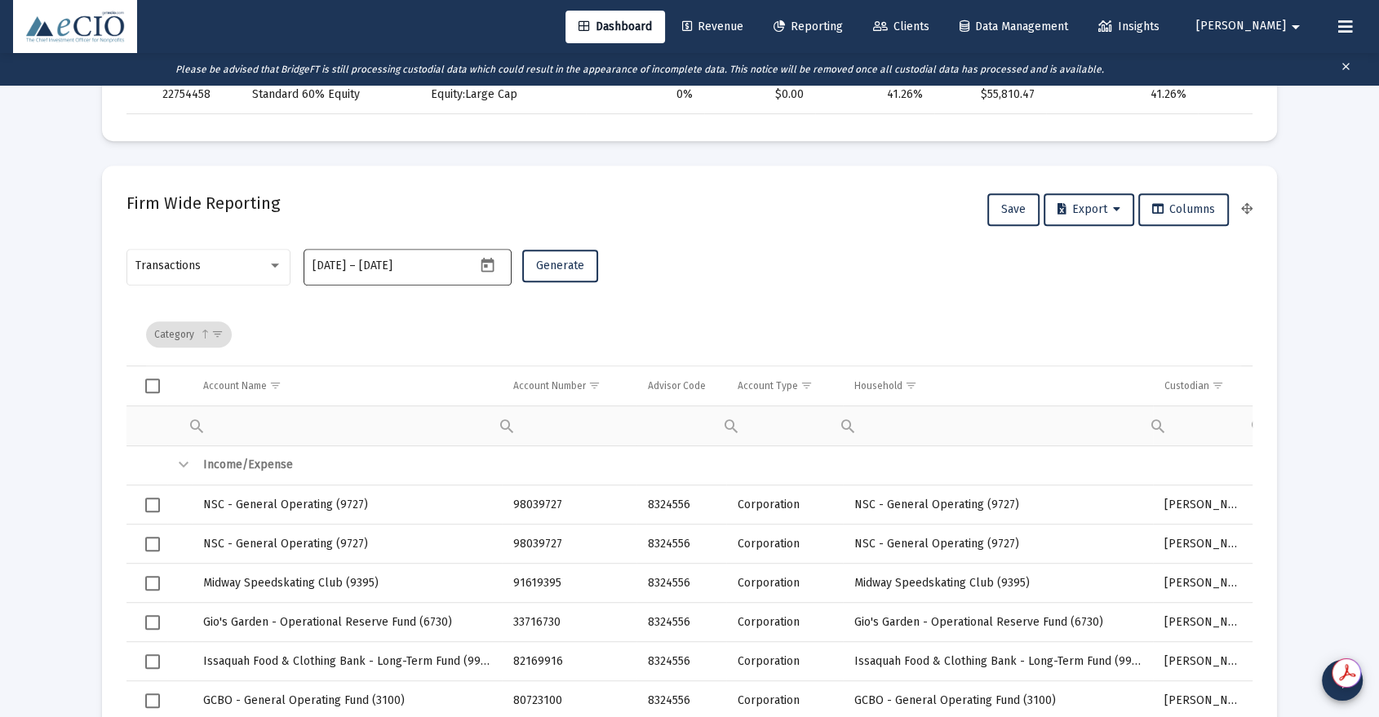
click at [483, 257] on icon "Open calendar" at bounding box center [487, 265] width 17 height 17
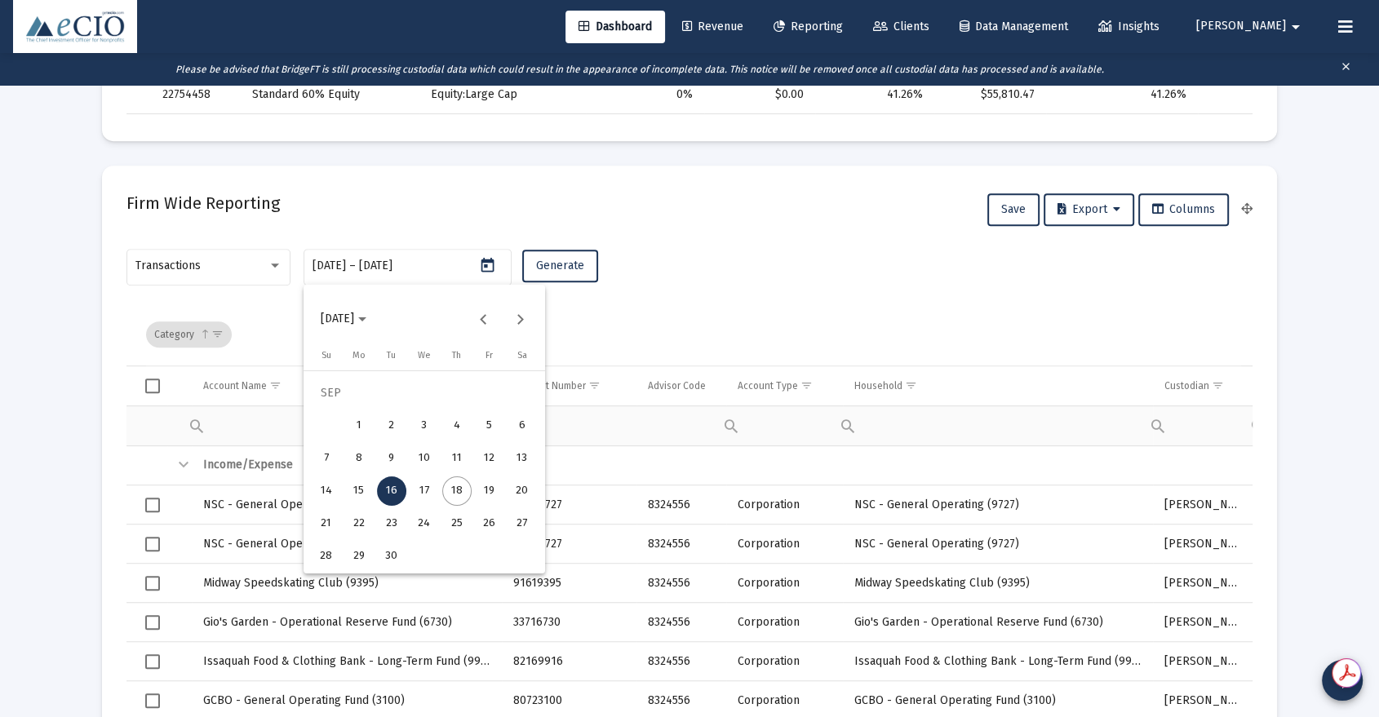
click at [418, 491] on div "17" at bounding box center [424, 490] width 29 height 29
type input "[DATE]"
click at [418, 491] on div "17" at bounding box center [424, 490] width 29 height 29
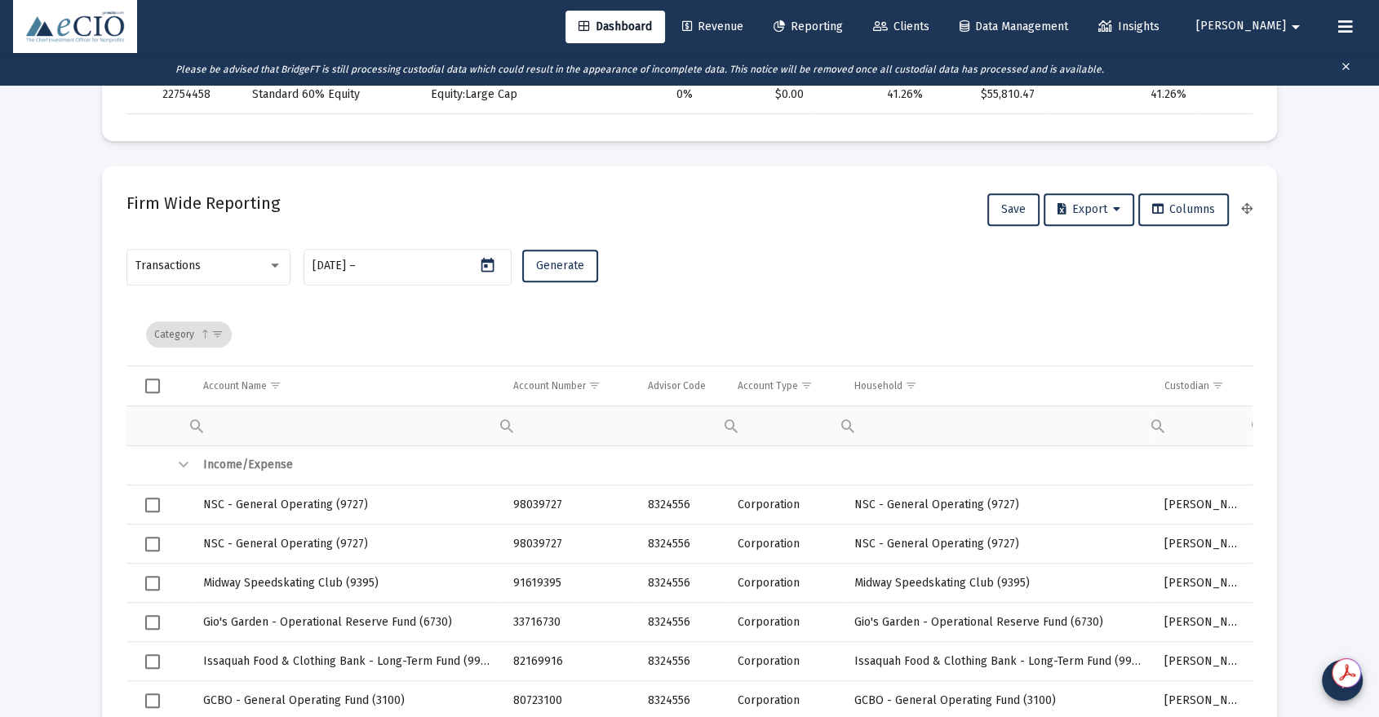
type input "[DATE]"
click at [544, 264] on span "Generate" at bounding box center [560, 266] width 48 height 14
